Goal: Task Accomplishment & Management: Manage account settings

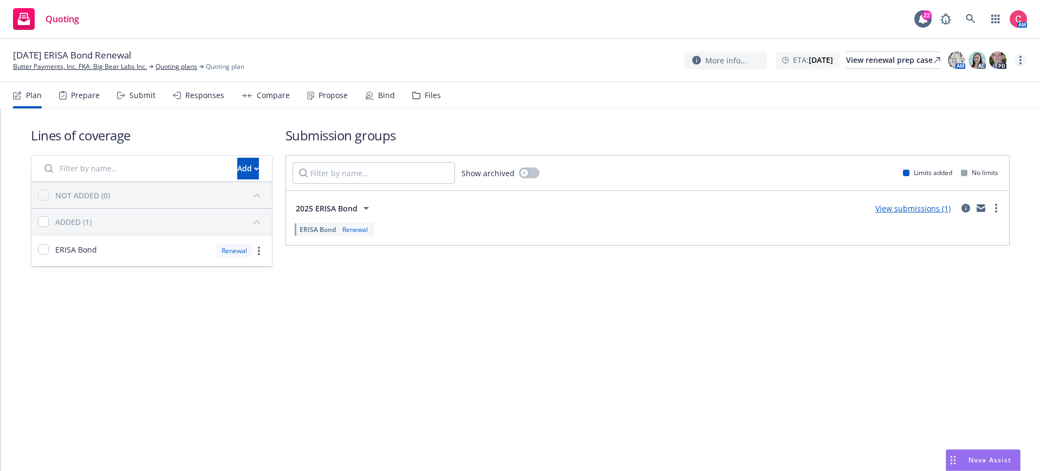
click at [1016, 62] on link "more" at bounding box center [1020, 60] width 13 height 13
click at [996, 100] on link "Rename quoting plan" at bounding box center [966, 104] width 121 height 22
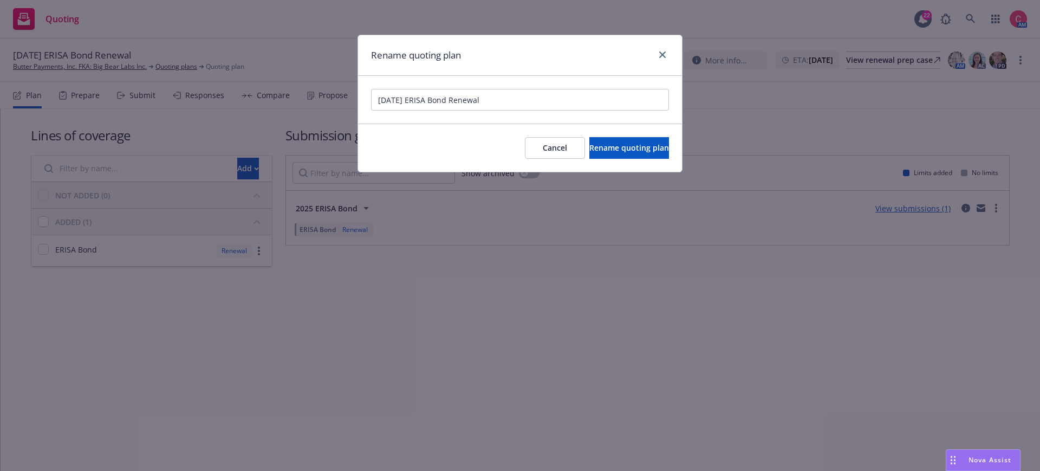
click at [378, 102] on input "[DATE] ERISA Bond Renewal" at bounding box center [520, 100] width 298 height 22
type input "[Auto-Renewal] [DATE] ERISA Bond Renewal"
click at [589, 147] on span "Rename quoting plan" at bounding box center [629, 147] width 80 height 10
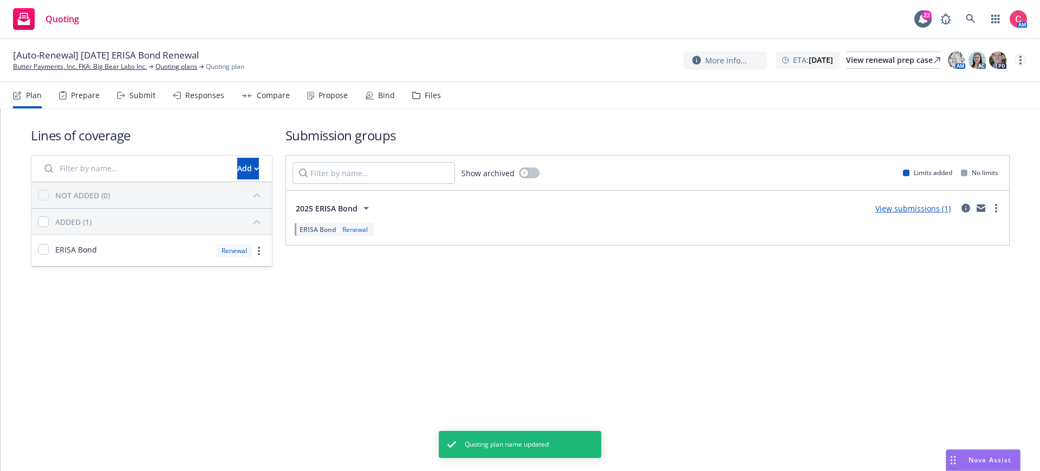
click at [1023, 60] on link "more" at bounding box center [1020, 60] width 13 height 13
click at [997, 155] on link "Archive quoting plan" at bounding box center [966, 148] width 121 height 22
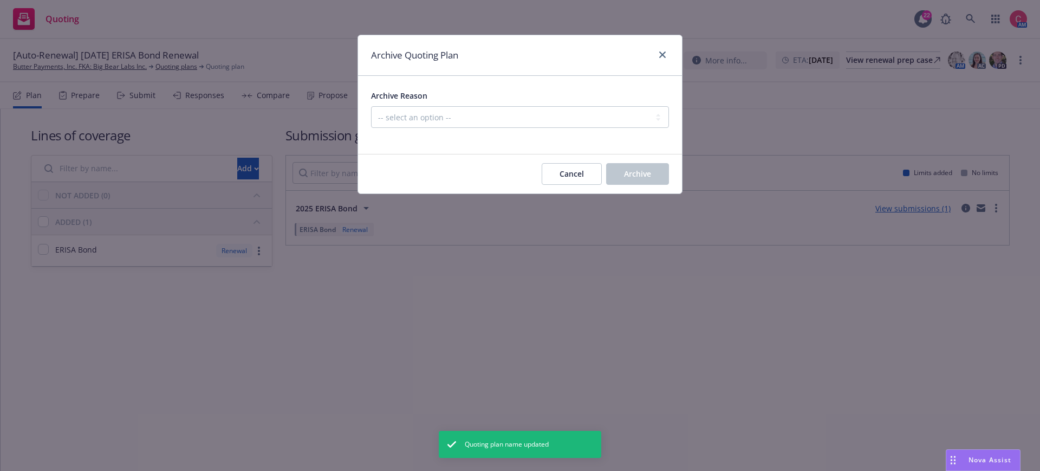
click at [391, 131] on div at bounding box center [520, 134] width 298 height 13
click at [391, 126] on select "-- select an option -- All policies in this renewal plan are auto-renewed Creat…" at bounding box center [520, 117] width 298 height 22
select select "ARCHIVED_RENEWAL_POLICY_AUTO_RENEWED"
click at [371, 106] on select "-- select an option -- All policies in this renewal plan are auto-renewed Creat…" at bounding box center [520, 117] width 298 height 22
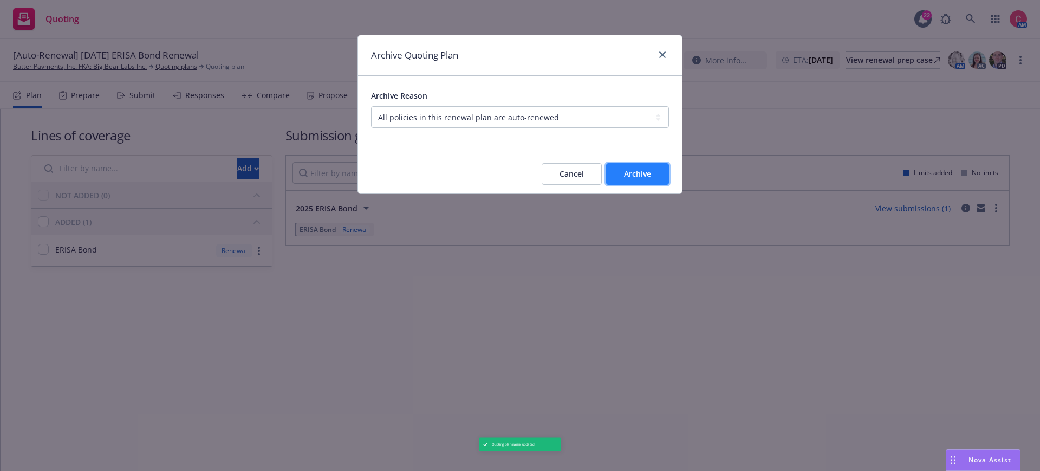
click at [645, 168] on span "Archive" at bounding box center [637, 173] width 27 height 10
